Goal: Complete application form

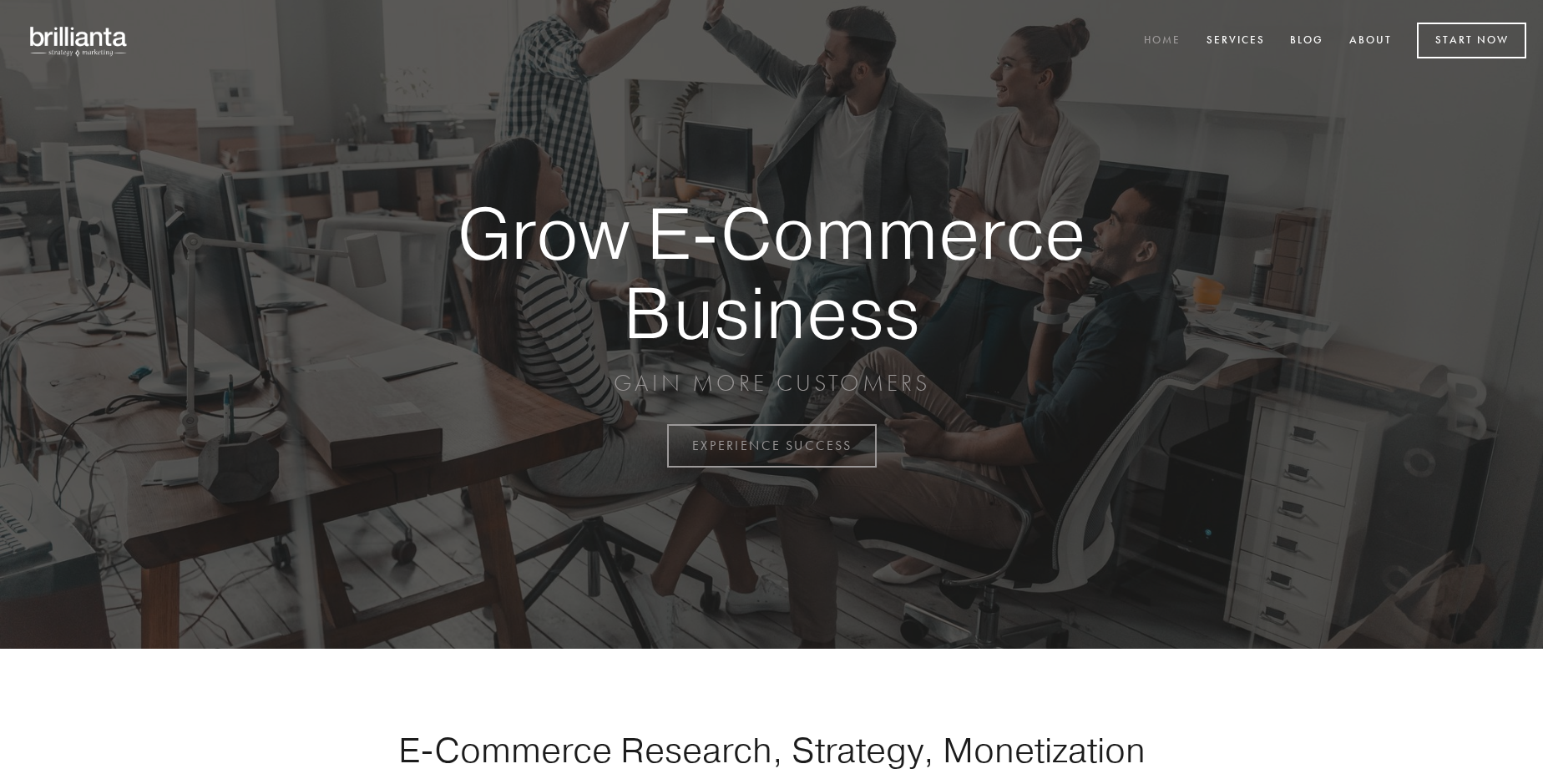
scroll to position [4375, 0]
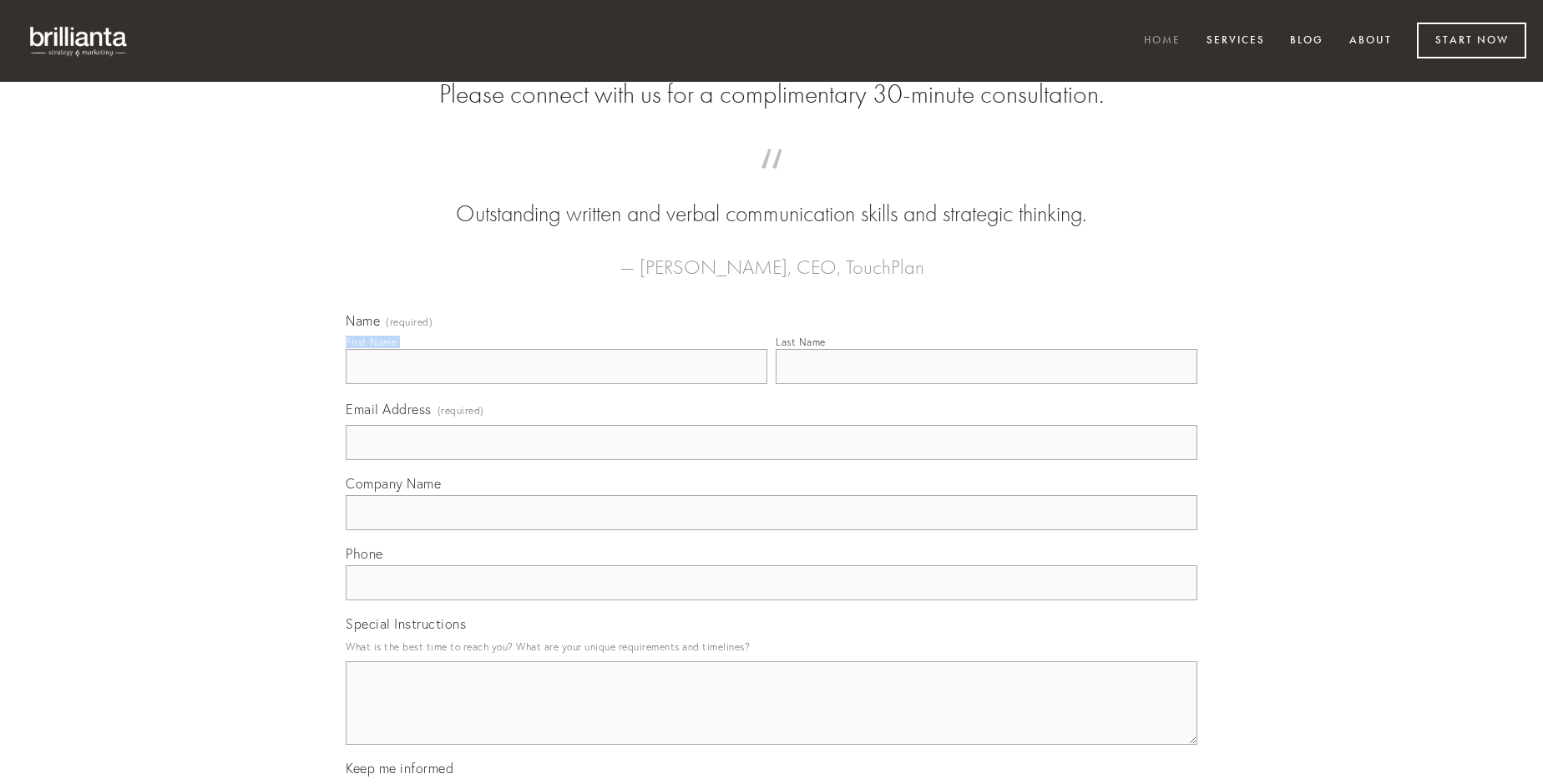
type input "[PERSON_NAME]"
click at [986, 384] on input "Last Name" at bounding box center [987, 366] width 422 height 35
type input "[PERSON_NAME]"
click at [772, 460] on input "Email Address (required)" at bounding box center [772, 442] width 852 height 35
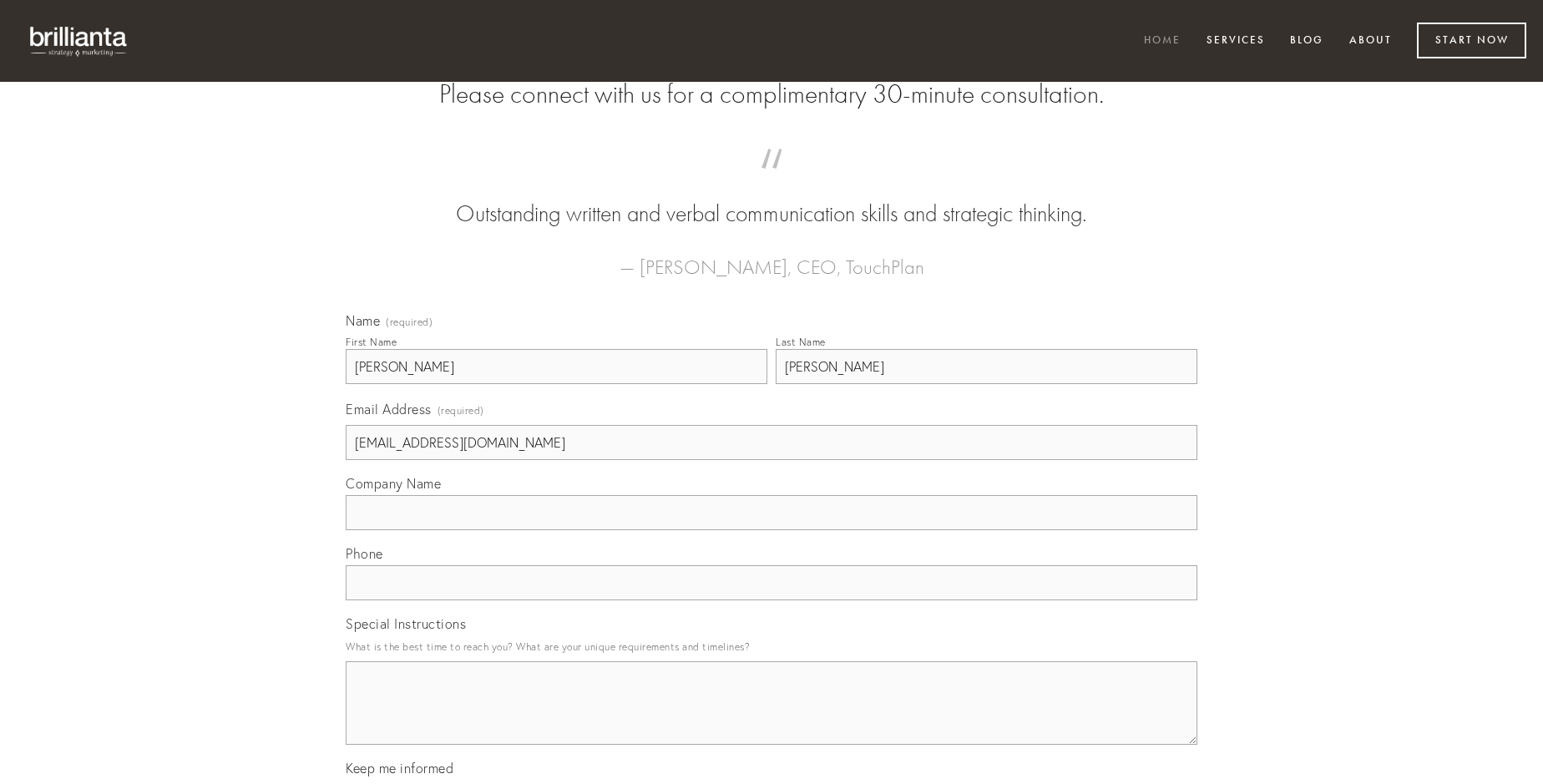
type input "[EMAIL_ADDRESS][DOMAIN_NAME]"
click at [772, 530] on input "Company Name" at bounding box center [772, 512] width 852 height 35
type input "[PERSON_NAME]"
click at [772, 600] on input "text" at bounding box center [772, 582] width 852 height 35
click at [772, 718] on textarea "Special Instructions" at bounding box center [772, 703] width 852 height 84
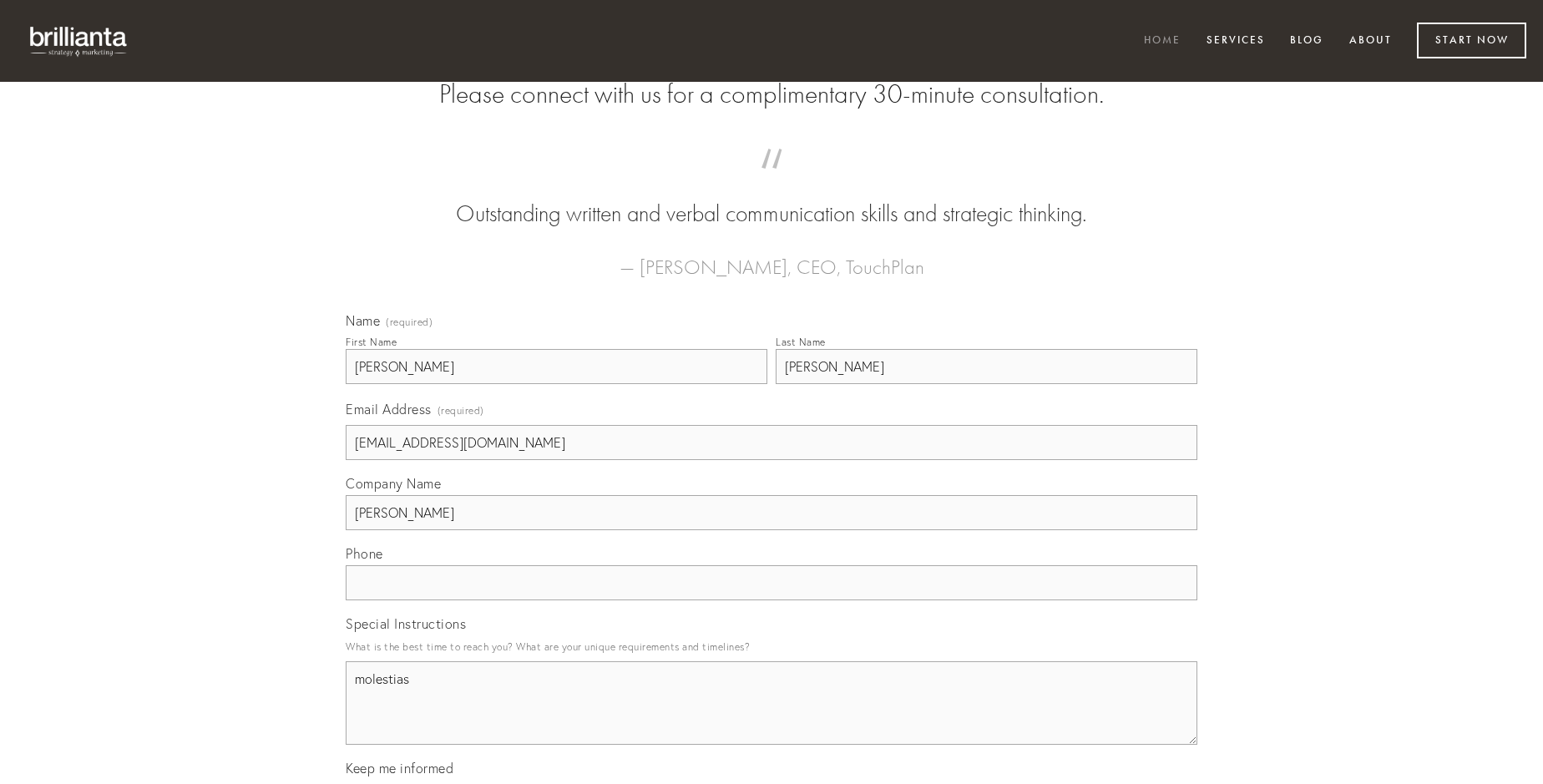
type textarea "molestias"
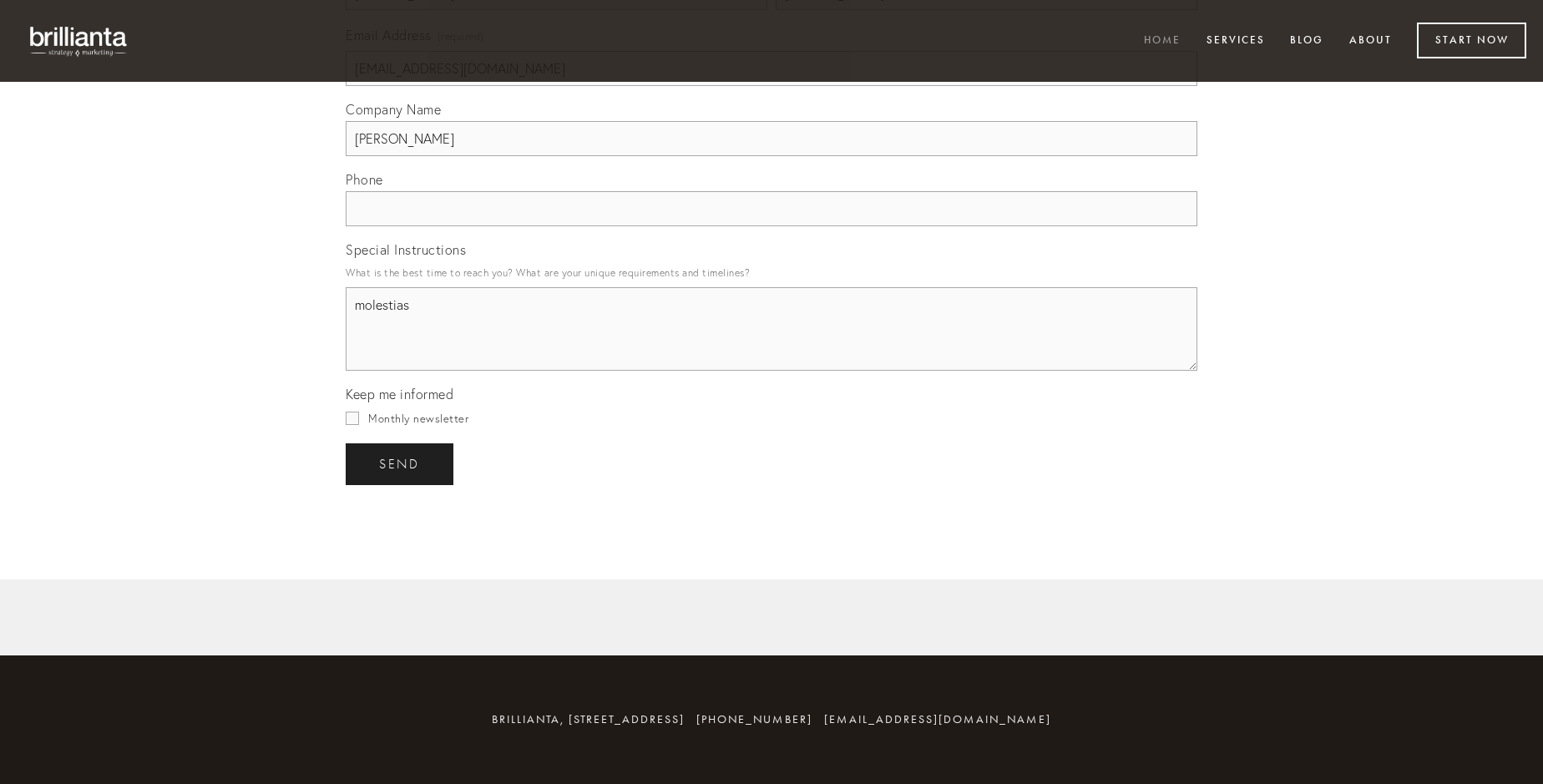
click at [401, 463] on span "send" at bounding box center [400, 465] width 41 height 15
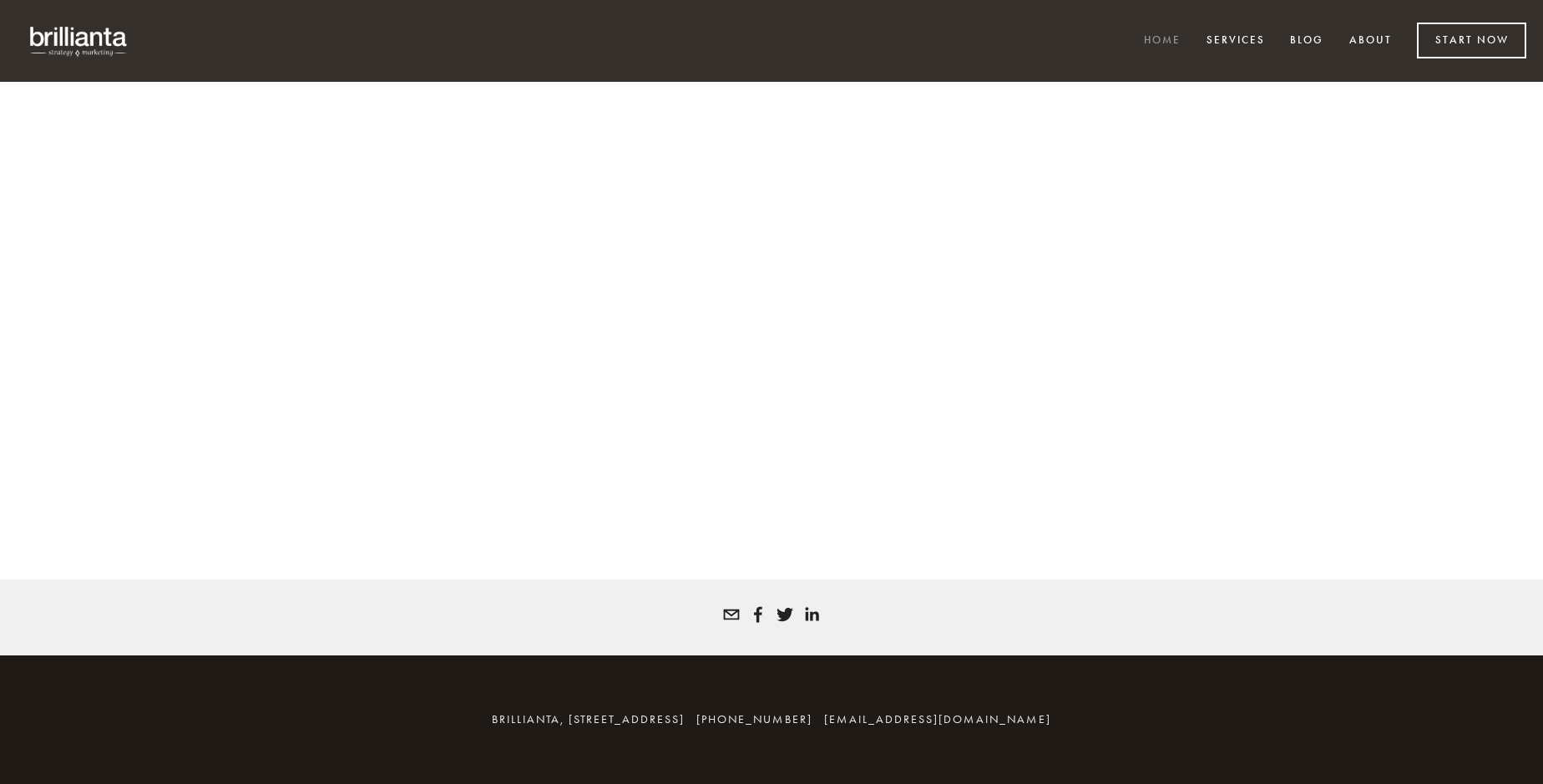
scroll to position [4353, 0]
